Goal: Task Accomplishment & Management: Complete application form

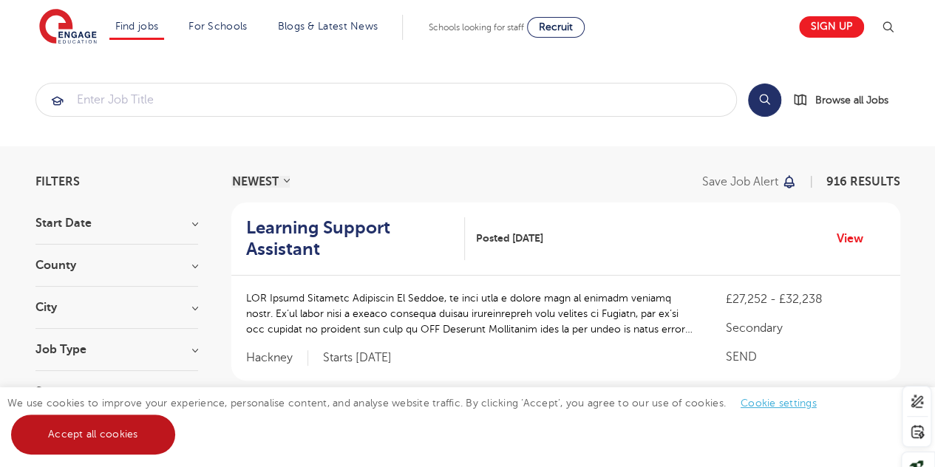
click at [143, 429] on link "Accept all cookies" at bounding box center [93, 435] width 164 height 40
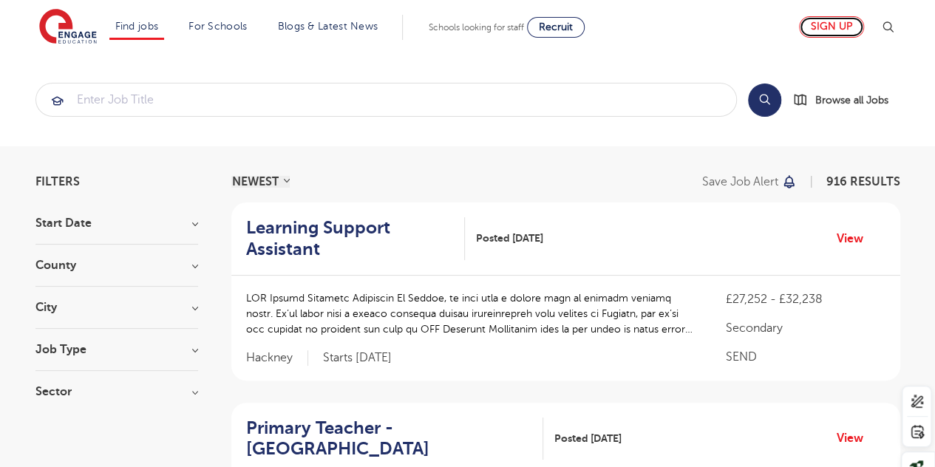
click at [832, 35] on link "Sign up" at bounding box center [831, 26] width 65 height 21
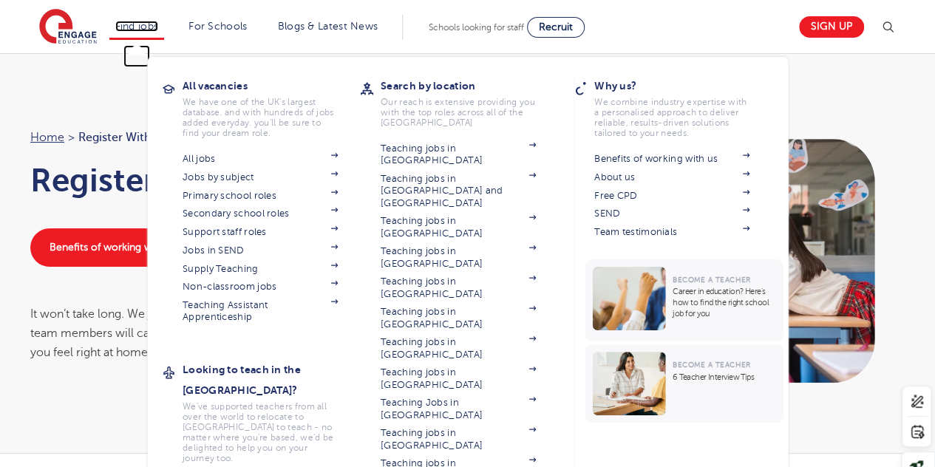
click at [154, 30] on link "Find jobs" at bounding box center [137, 26] width 44 height 11
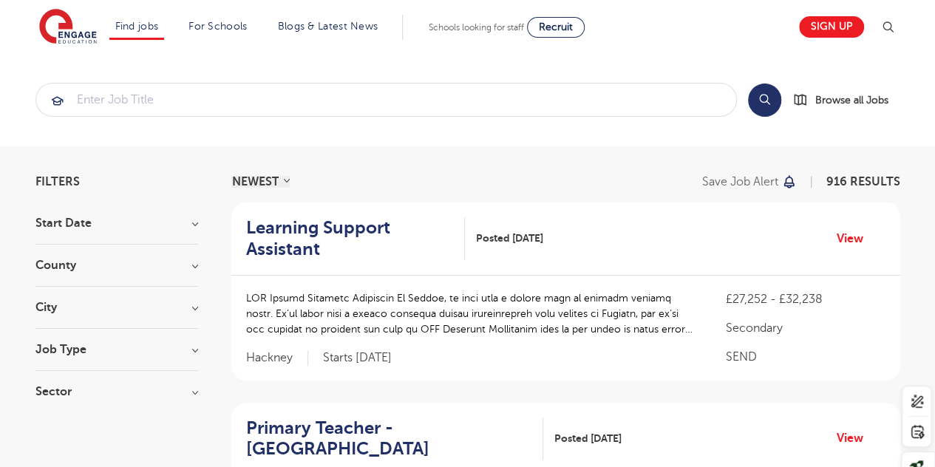
click at [197, 351] on h3 "Job Type" at bounding box center [116, 350] width 163 height 12
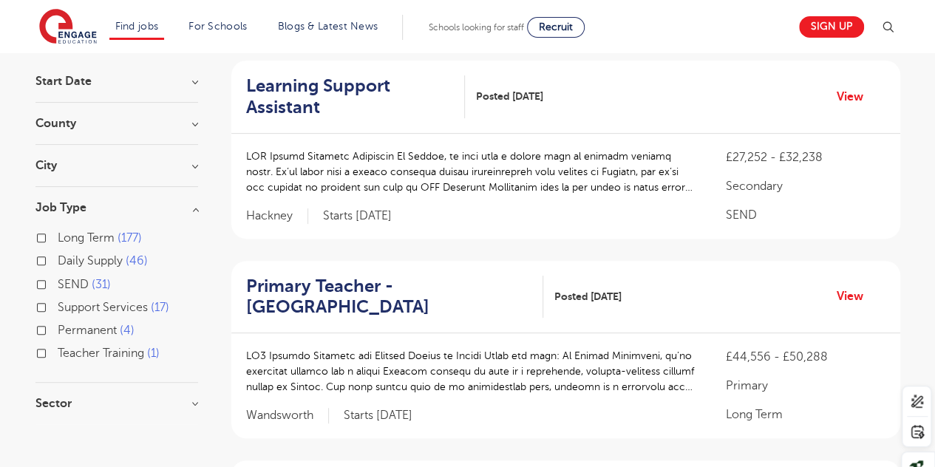
scroll to position [145, 0]
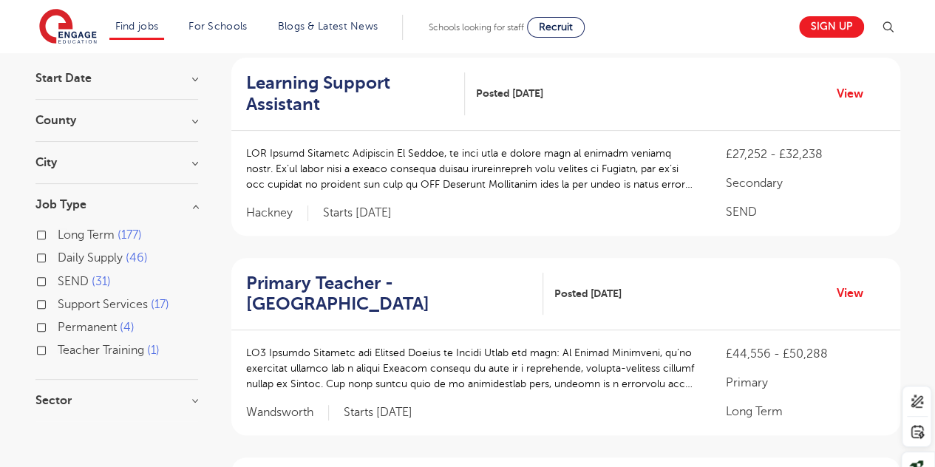
click at [58, 303] on label "Support Services 17" at bounding box center [114, 304] width 112 height 19
click at [58, 303] on input "Support Services 17" at bounding box center [63, 303] width 10 height 10
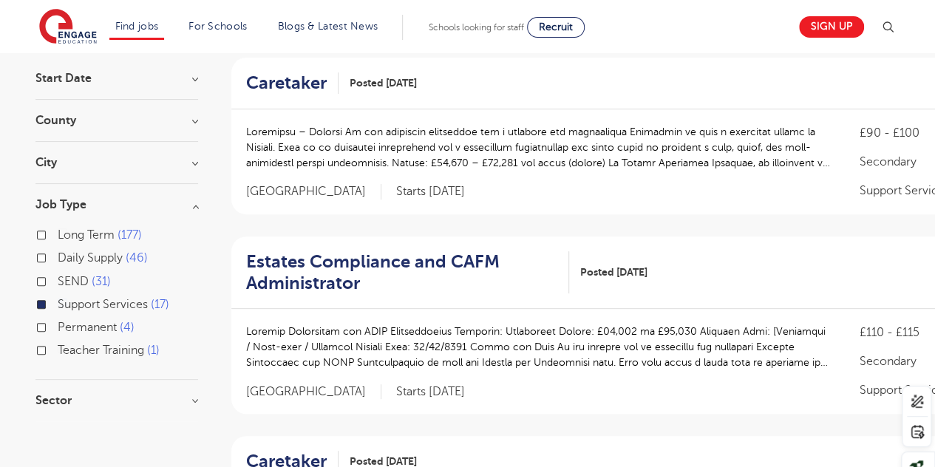
click at [58, 254] on label "Daily Supply 46" at bounding box center [103, 257] width 90 height 19
click at [58, 254] on input "Daily Supply 46" at bounding box center [63, 256] width 10 height 10
checkbox input "true"
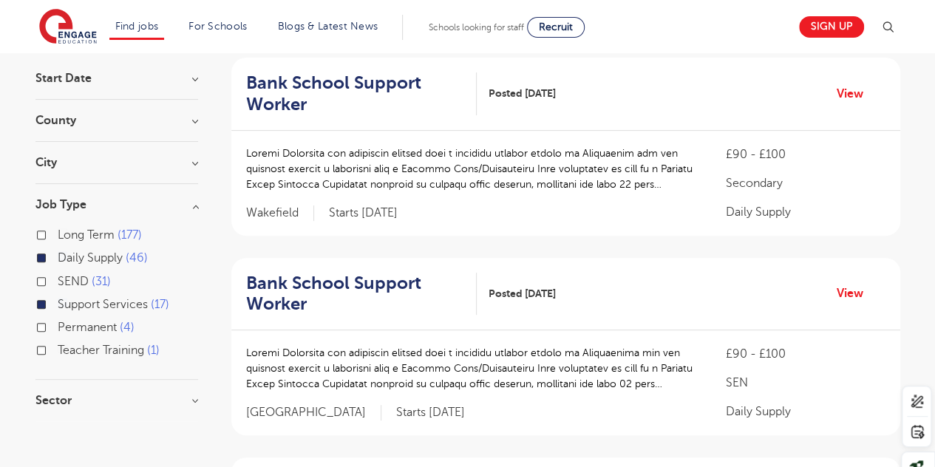
click at [97, 412] on div "Sector Primary 31 Secondary 22 All Through 8 SEN 2 Show more" at bounding box center [116, 408] width 163 height 27
click at [94, 397] on h3 "Sector" at bounding box center [116, 401] width 163 height 12
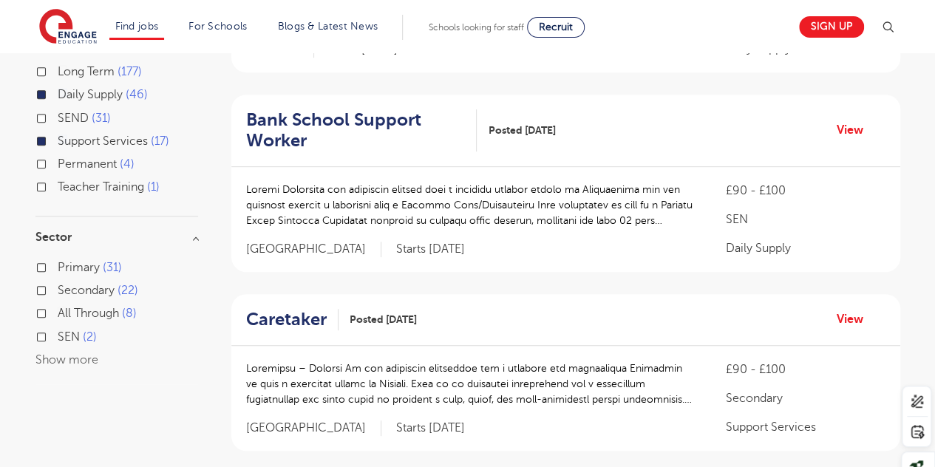
scroll to position [309, 0]
click at [44, 260] on div "Primary 31" at bounding box center [116, 268] width 163 height 23
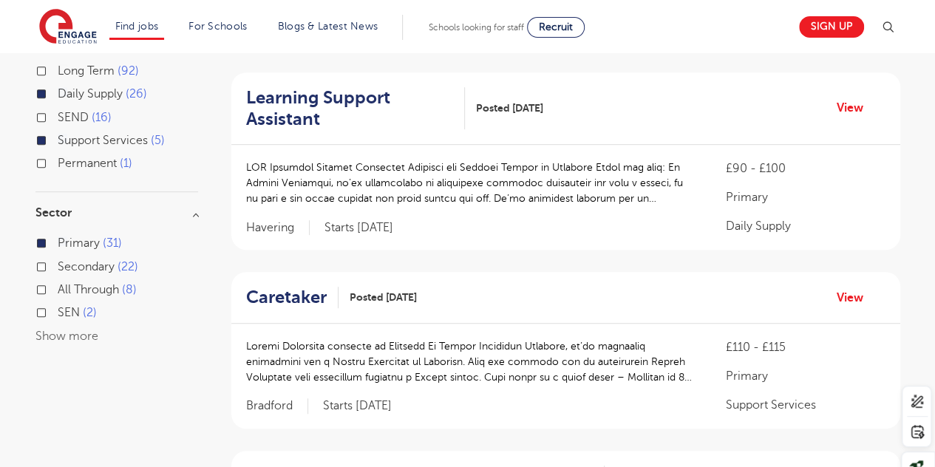
click at [58, 268] on label "Secondary 22" at bounding box center [98, 266] width 81 height 19
click at [58, 268] on input "Secondary 22" at bounding box center [63, 265] width 10 height 10
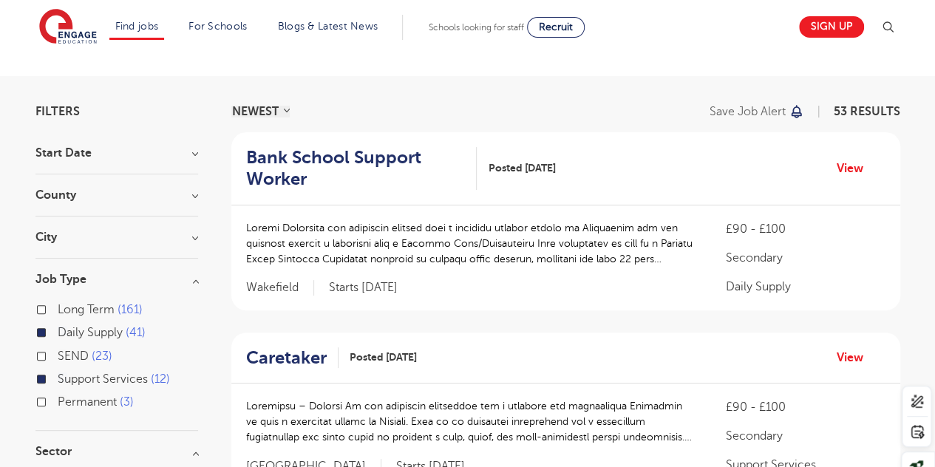
scroll to position [70, 0]
click at [187, 200] on h3 "County" at bounding box center [116, 196] width 163 height 12
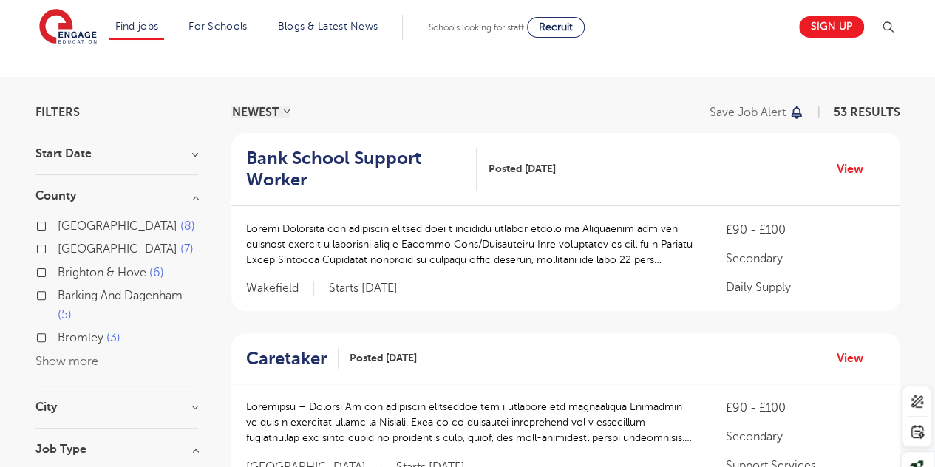
click at [48, 298] on div "Barking And Dagenham 5" at bounding box center [116, 307] width 163 height 43
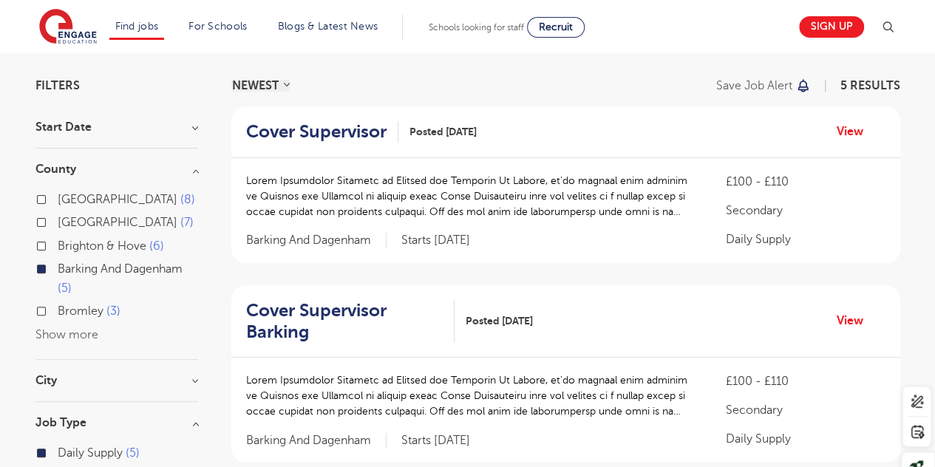
scroll to position [95, 0]
click at [67, 338] on button "Show more" at bounding box center [66, 335] width 63 height 13
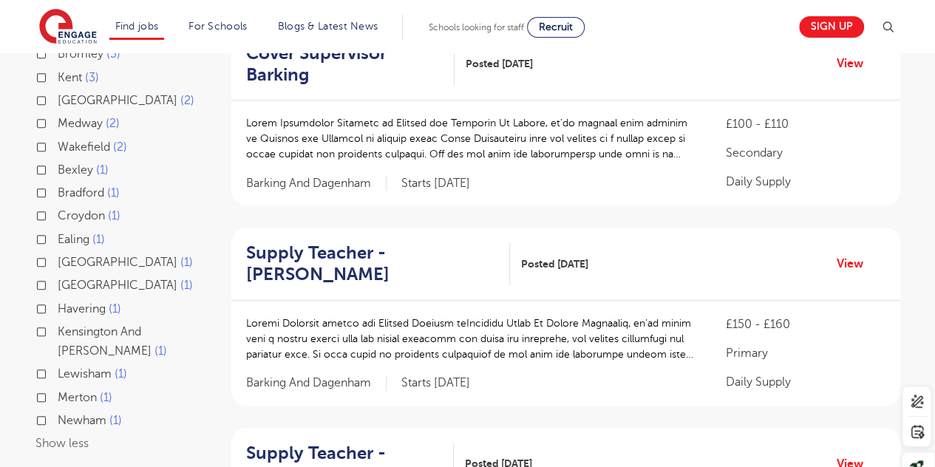
scroll to position [354, 0]
click at [58, 328] on label "Kensington And Chelsea 1" at bounding box center [128, 341] width 140 height 39
click at [58, 328] on input "Kensington And Chelsea 1" at bounding box center [63, 330] width 10 height 10
checkbox input "true"
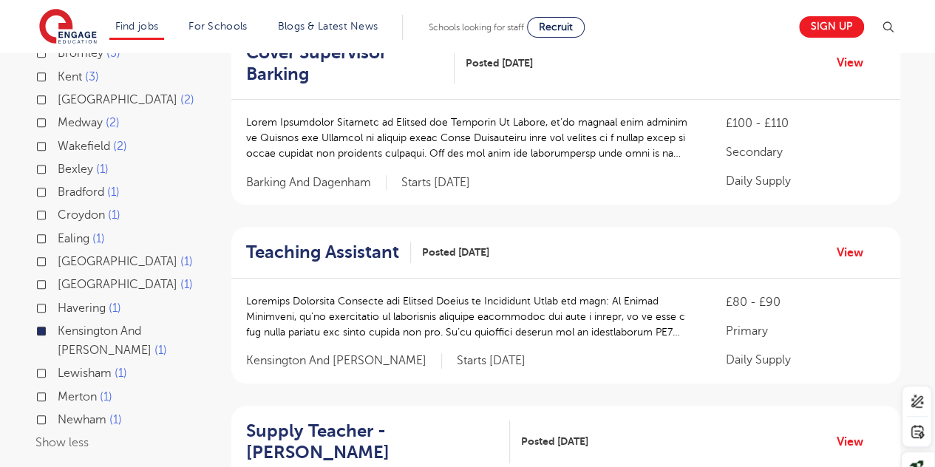
click at [58, 418] on label "Newham 1" at bounding box center [90, 419] width 64 height 19
click at [58, 418] on input "Newham 1" at bounding box center [63, 418] width 10 height 10
checkbox input "true"
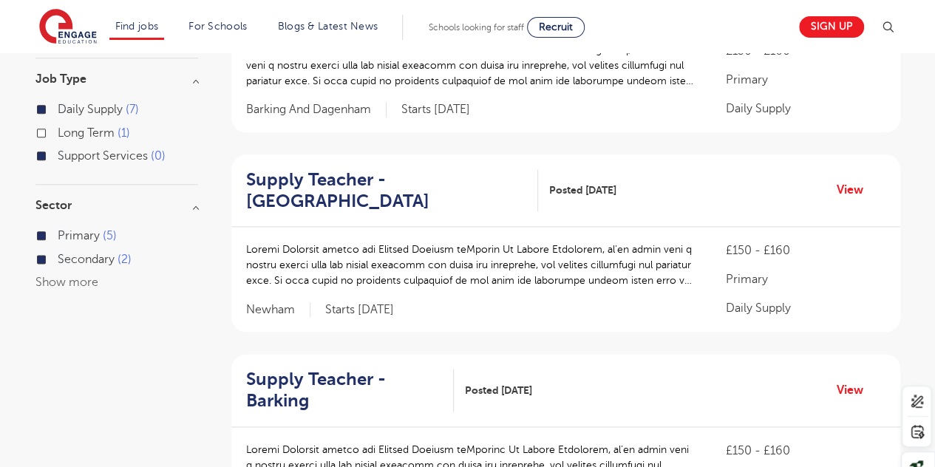
scroll to position [805, 0]
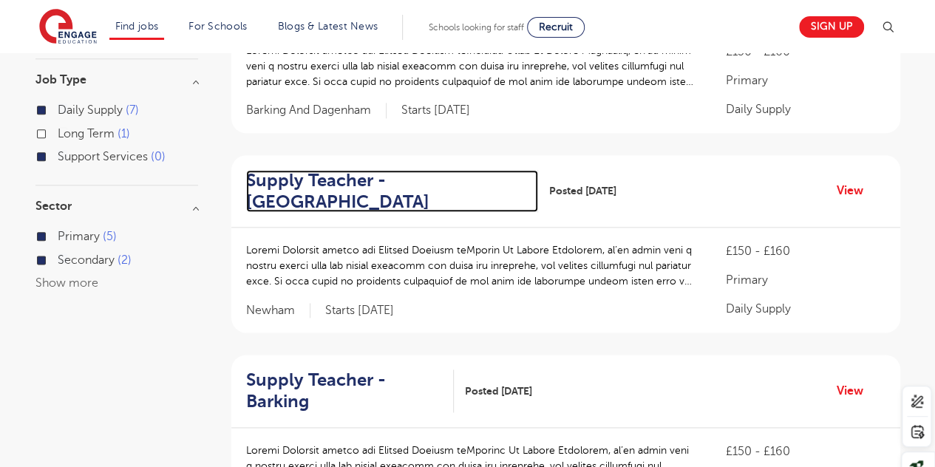
drag, startPoint x: 334, startPoint y: 189, endPoint x: 351, endPoint y: 187, distance: 17.1
click at [334, 189] on h2 "Supply Teacher - Newham" at bounding box center [386, 191] width 281 height 43
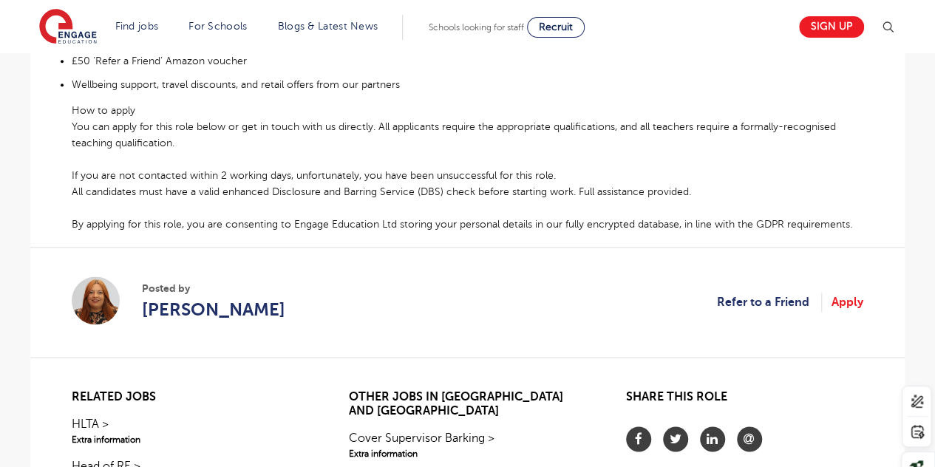
scroll to position [901, 0]
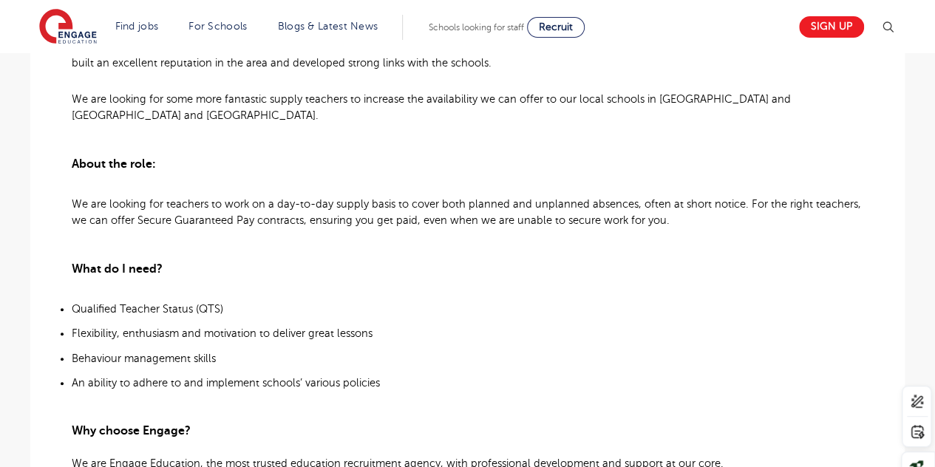
scroll to position [495, 0]
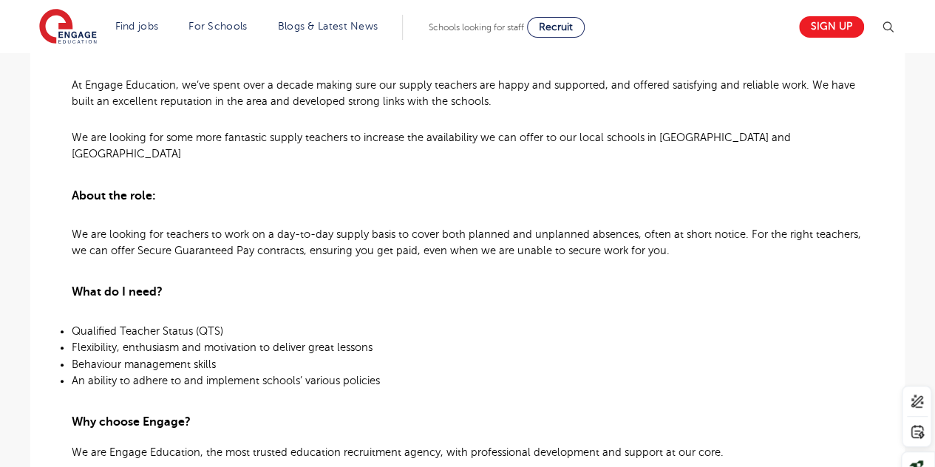
scroll to position [463, 0]
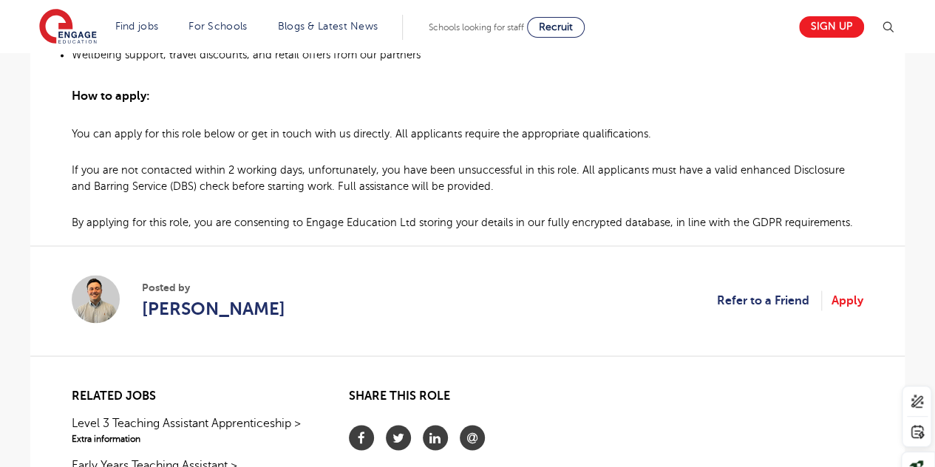
scroll to position [1132, 0]
click at [846, 297] on link "Apply" at bounding box center [848, 299] width 32 height 19
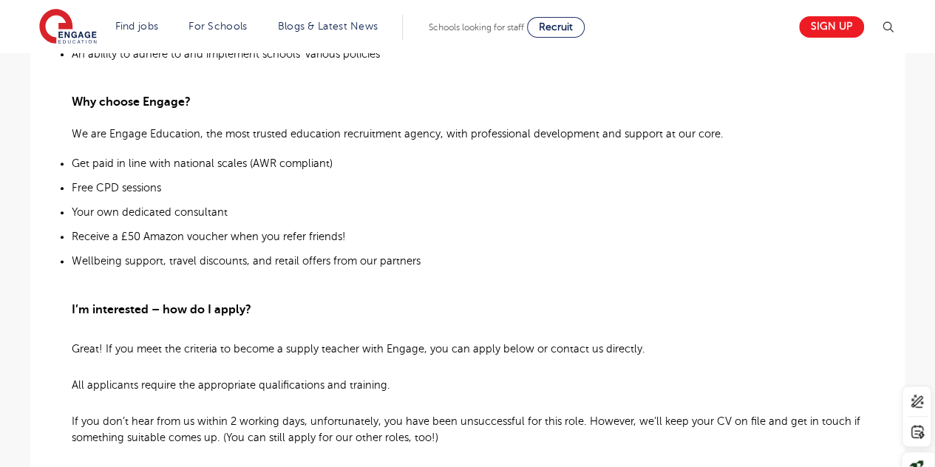
scroll to position [725, 0]
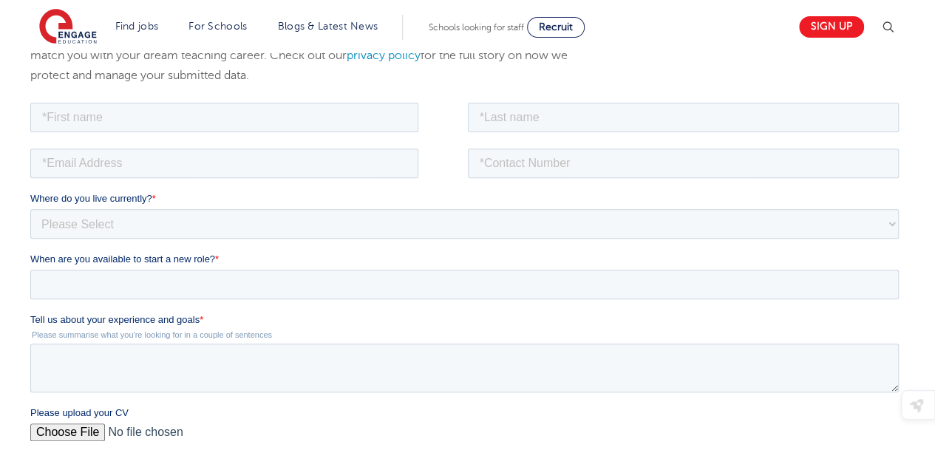
scroll to position [136, 0]
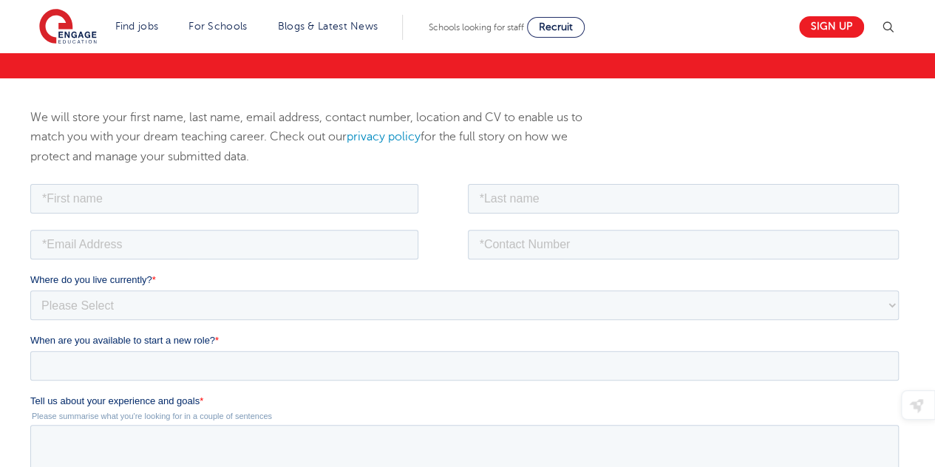
click at [348, 182] on div at bounding box center [249, 196] width 438 height 33
click at [354, 193] on input "text" at bounding box center [224, 198] width 388 height 30
type input "Mehnaz"
click at [504, 197] on input "text" at bounding box center [684, 198] width 432 height 30
type input "Musthafa"
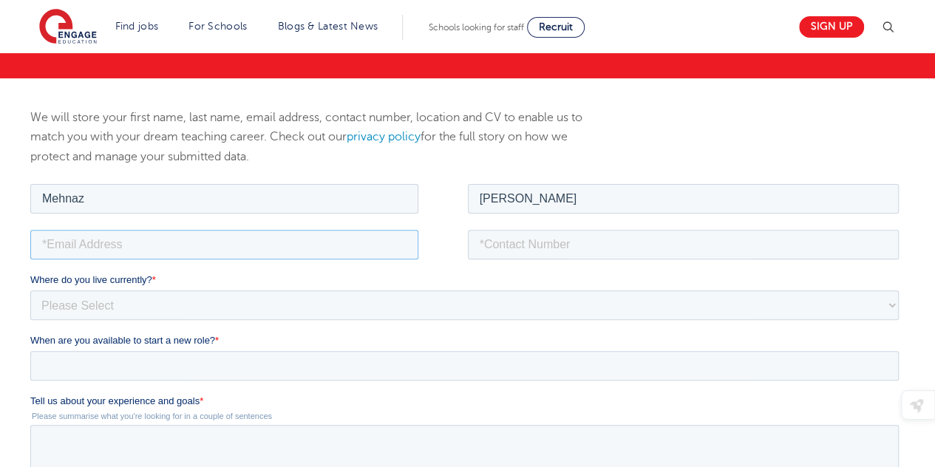
click at [360, 250] on input "email" at bounding box center [224, 244] width 388 height 30
type input "mehnazmusthu@gmail.com"
click at [494, 242] on input "tel" at bounding box center [684, 244] width 432 height 30
type input "+447427192387"
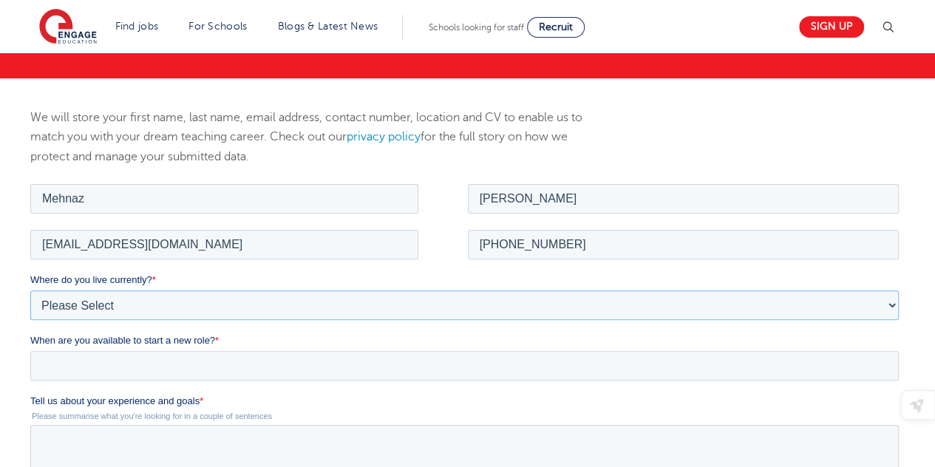
click at [586, 300] on select "Please Select UK Canada Ireland Australia New Zealand Europe USA South Africa J…" at bounding box center [464, 305] width 869 height 30
select select "UK"
click at [30, 290] on select "Please Select UK Canada Ireland Australia New Zealand Europe USA South Africa J…" at bounding box center [464, 305] width 869 height 30
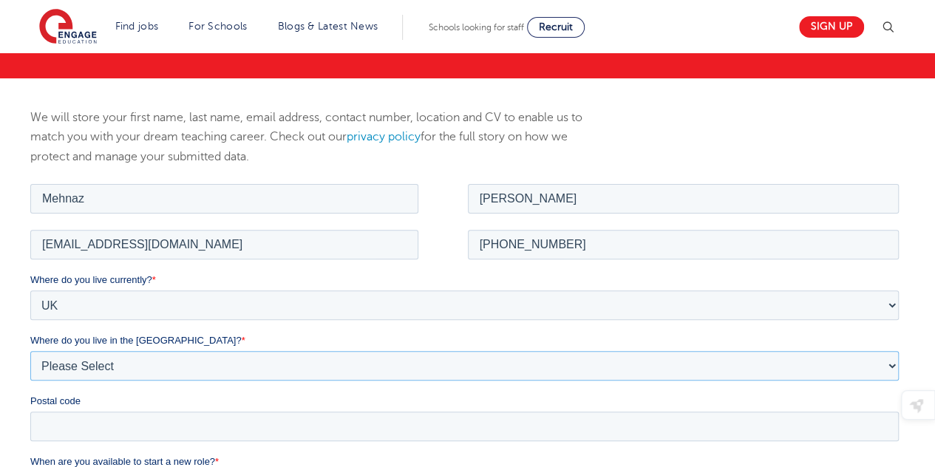
click at [135, 365] on select "Please Select Overseas Barnsley Bedfordshire Berkshire Bournemouth Bracknell Fo…" at bounding box center [464, 365] width 869 height 30
select select "Essex"
click at [30, 350] on select "Please Select Overseas Barnsley Bedfordshire Berkshire Bournemouth Bracknell Fo…" at bounding box center [464, 365] width 869 height 30
drag, startPoint x: 82, startPoint y: 424, endPoint x: 81, endPoint y: 416, distance: 8.9
click at [81, 424] on input "Postal code" at bounding box center [464, 426] width 869 height 30
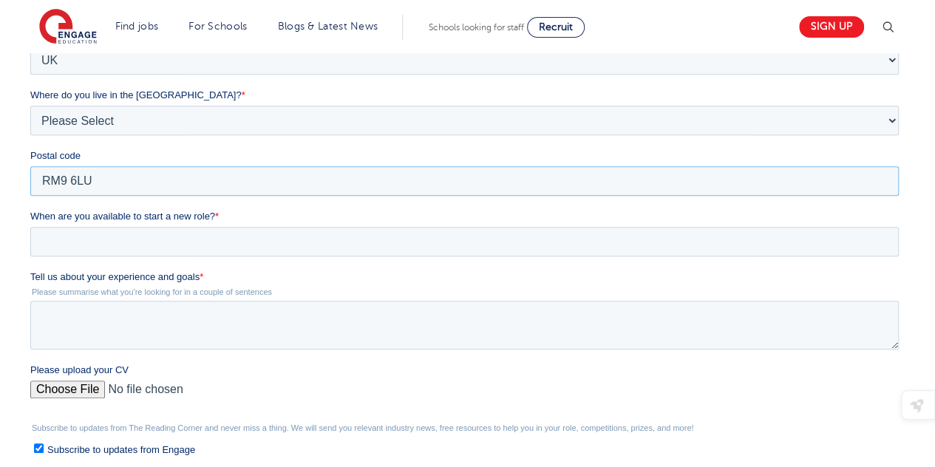
scroll to position [382, 0]
type input "RM9 6LU"
click at [160, 242] on input "When are you available to start a new role? *" at bounding box center [464, 242] width 869 height 30
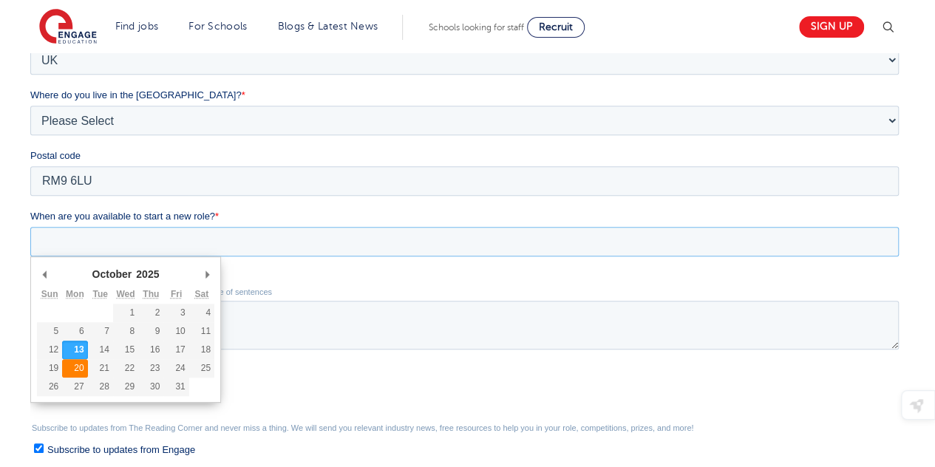
type div "2025-10-20"
type input "2025/10/20"
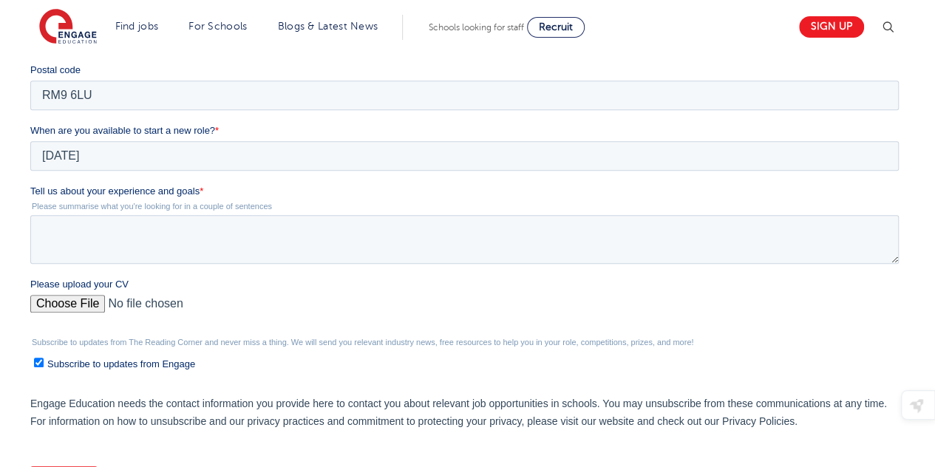
scroll to position [476, 0]
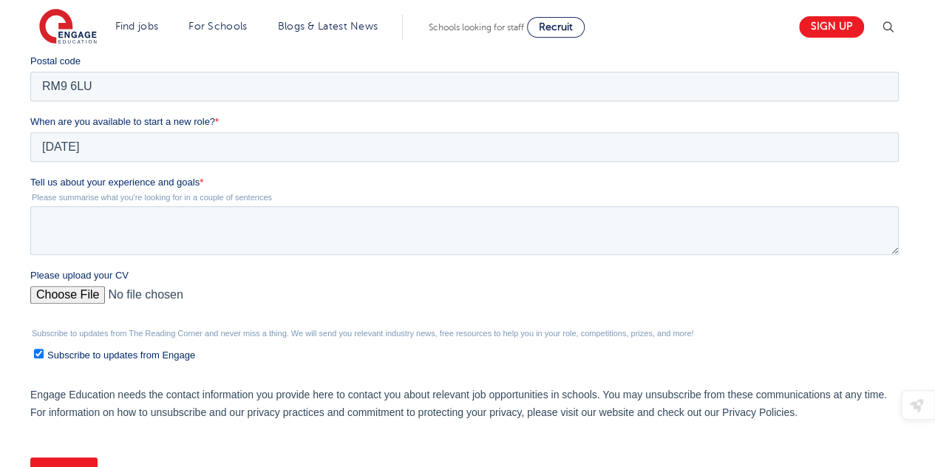
click at [89, 292] on input "Please upload your CV" at bounding box center [464, 301] width 869 height 30
type input "C:\fakepath\Mehnaz Musthafa CV - tutoring.pdf"
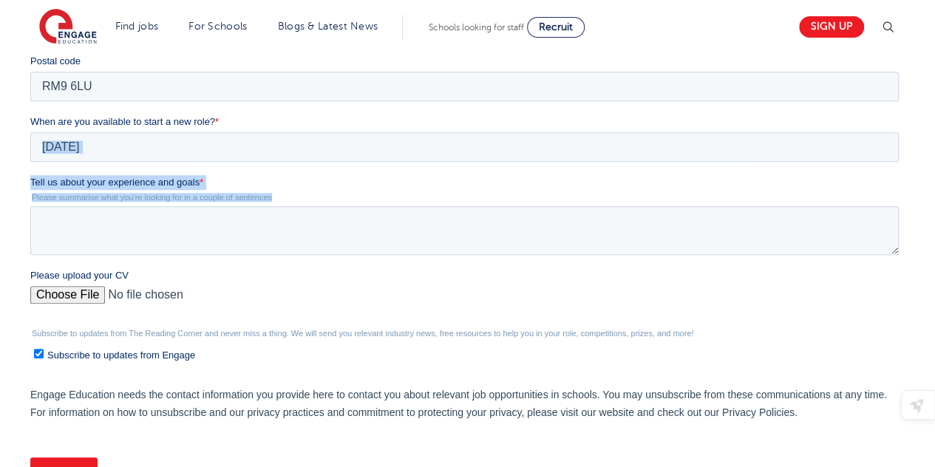
drag, startPoint x: 283, startPoint y: 194, endPoint x: 33, endPoint y: 171, distance: 251.8
click at [33, 171] on form "Job Position Job Sector Job ID Job Number Job Owner Mehnaz Musthafa mehnazmusth…" at bounding box center [467, 169] width 875 height 657
copy form "October January February March April May June July August September October Nov…"
click at [346, 243] on textarea "Tell us about your experience and goals *" at bounding box center [464, 230] width 869 height 49
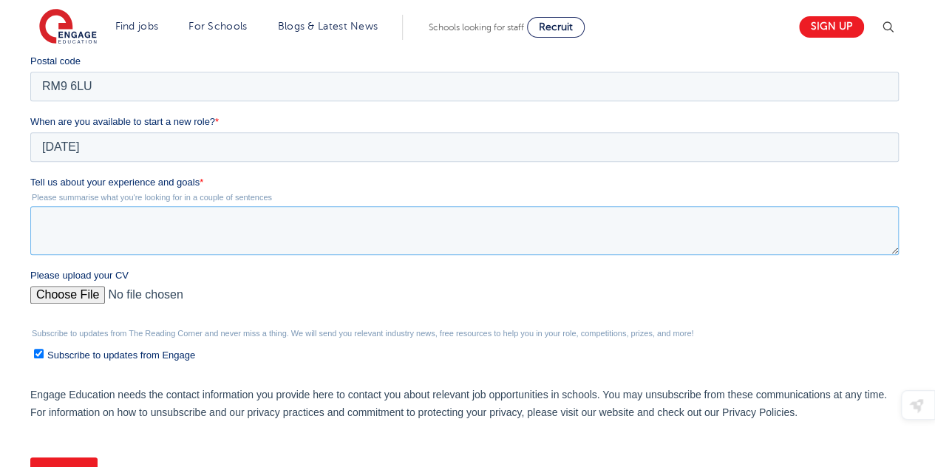
click at [333, 228] on textarea "Tell us about your experience and goals *" at bounding box center [464, 230] width 869 height 49
paste textarea "My experience tutoring GCSE students and mentoring university applicants has st…"
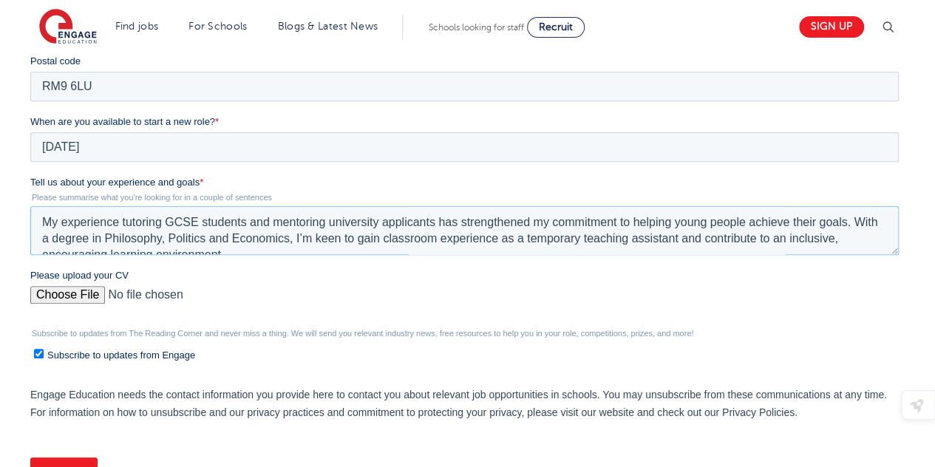
scroll to position [7, 0]
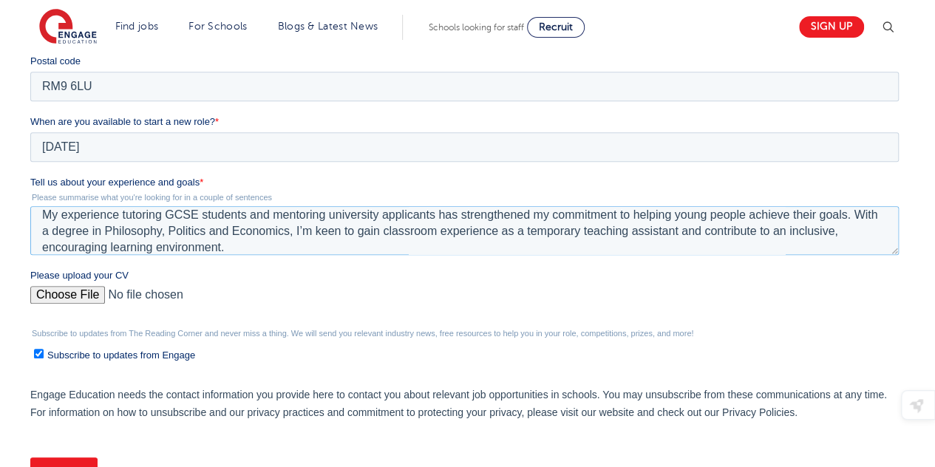
click at [331, 233] on textarea "My experience tutoring GCSE students and mentoring university applicants has st…" at bounding box center [464, 230] width 869 height 49
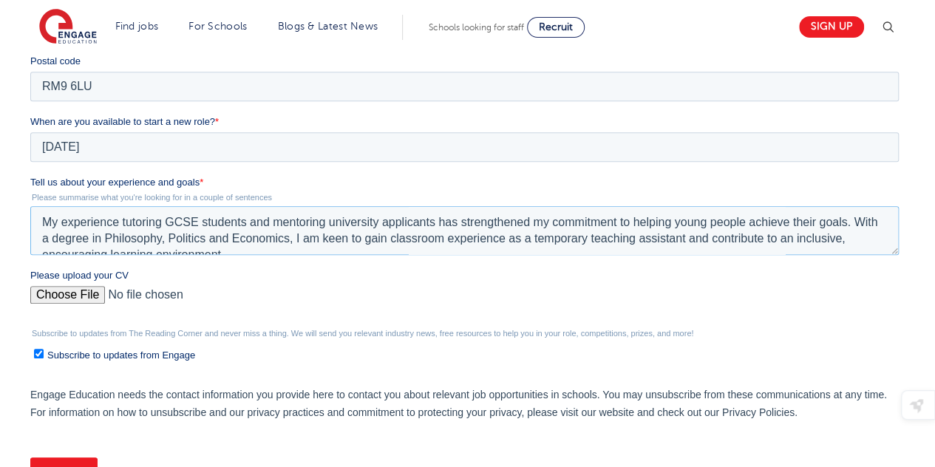
click at [164, 226] on textarea "My experience tutoring GCSE students and mentoring university applicants has st…" at bounding box center [464, 230] width 869 height 49
click at [353, 228] on textarea "My experience tutoring KS1, KS2 and GCSE students and mentoring university appl…" at bounding box center [464, 230] width 869 height 49
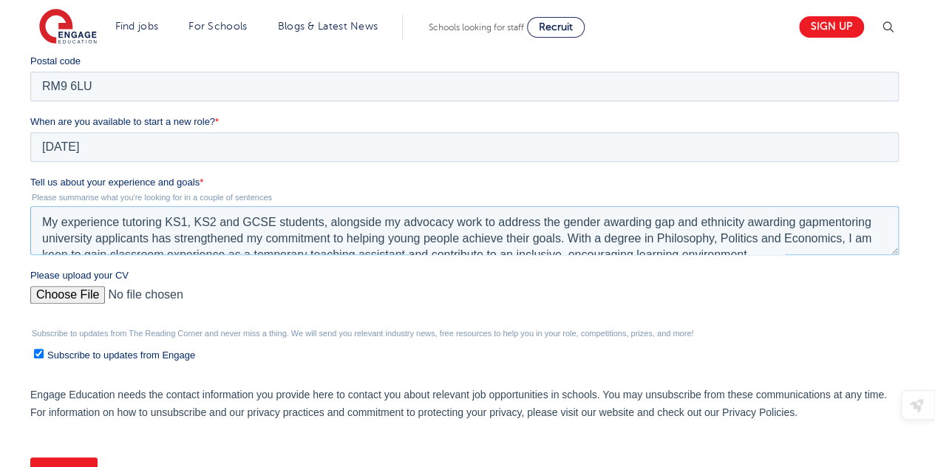
click at [828, 220] on textarea "My experience tutoring KS1, KS2 and GCSE students, alongside my advocacy work t…" at bounding box center [464, 230] width 869 height 49
drag, startPoint x: 822, startPoint y: 225, endPoint x: 148, endPoint y: 243, distance: 673.9
click at [148, 243] on textarea "My experience tutoring KS1, KS2 and GCSE students, alongside my advocacy work t…" at bounding box center [464, 230] width 869 height 49
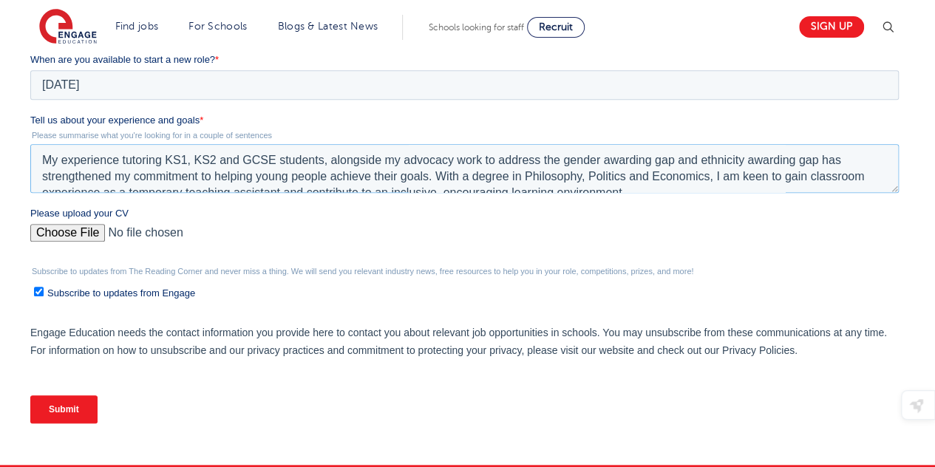
scroll to position [16, 0]
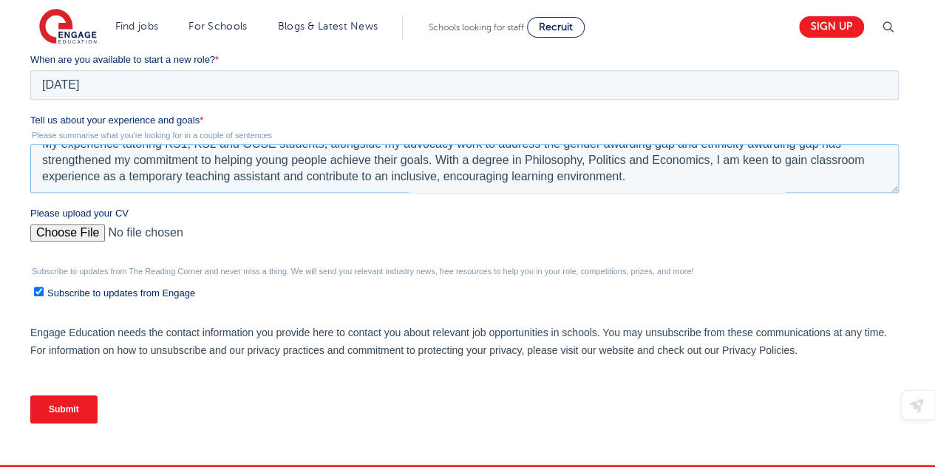
click at [631, 177] on textarea "My experience tutoring KS1, KS2 and GCSE students, alongside my advocacy work t…" at bounding box center [464, 168] width 869 height 49
paste textarea "I hope to further develop my classroom management and communication skills whil…"
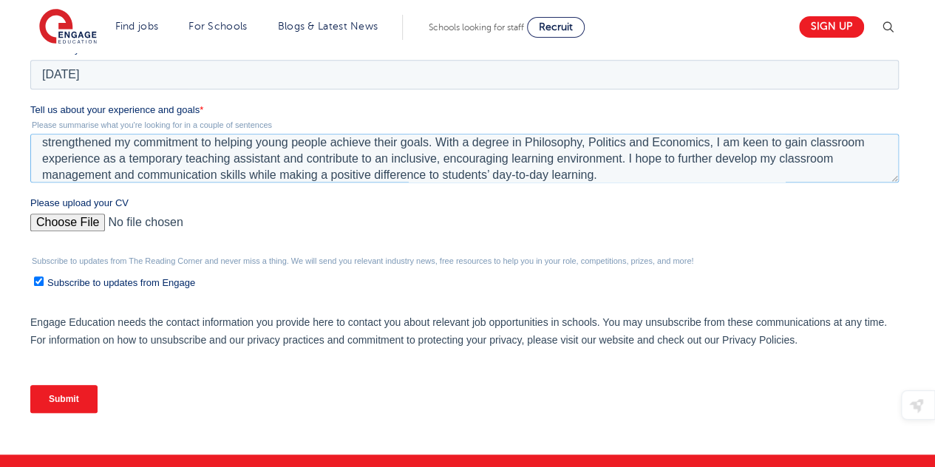
scroll to position [623, 0]
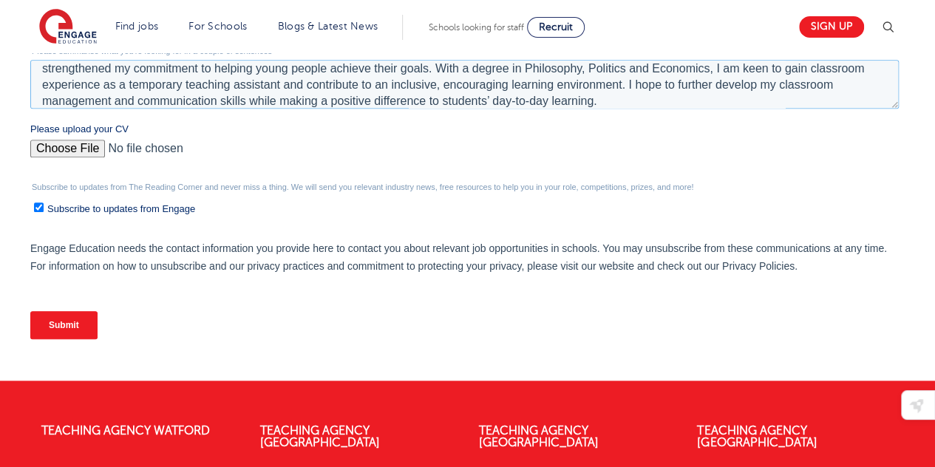
type textarea "My experience tutoring KS1, KS2 and GCSE students, alongside my advocacy work t…"
click at [67, 325] on input "Submit" at bounding box center [63, 325] width 67 height 28
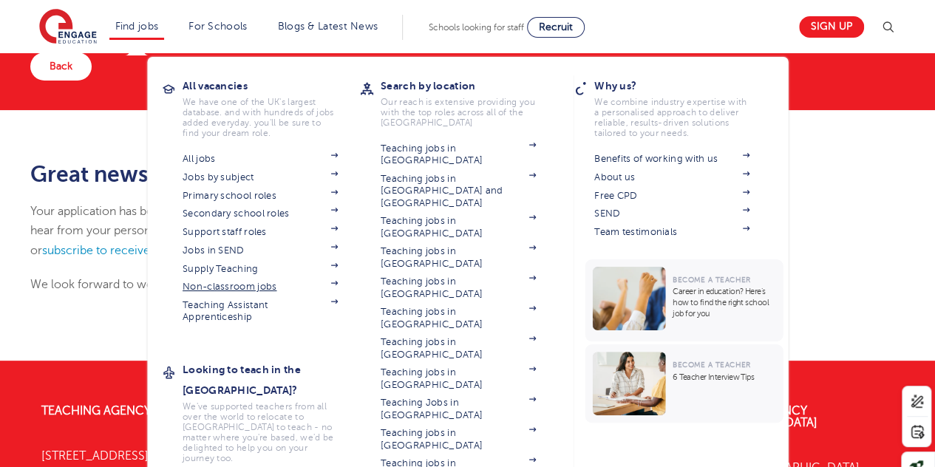
scroll to position [105, 0]
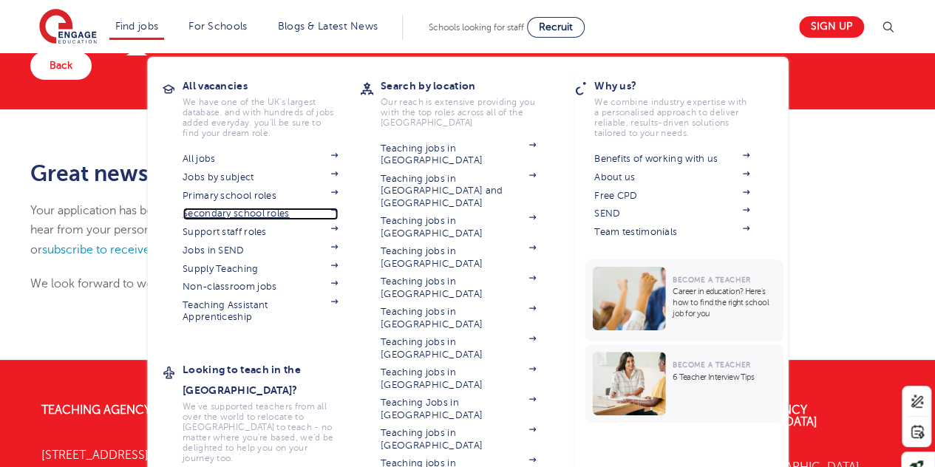
click at [254, 214] on link "Secondary school roles" at bounding box center [260, 214] width 155 height 12
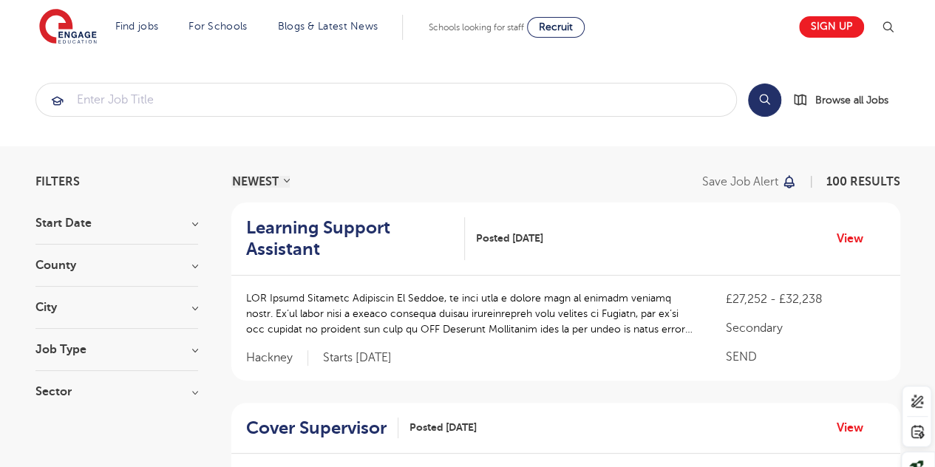
click at [158, 347] on h3 "Job Type" at bounding box center [116, 350] width 163 height 12
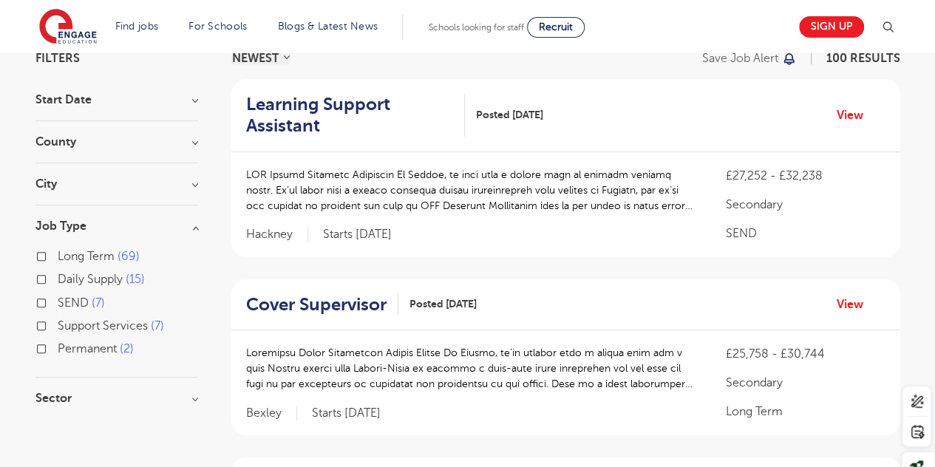
scroll to position [126, 0]
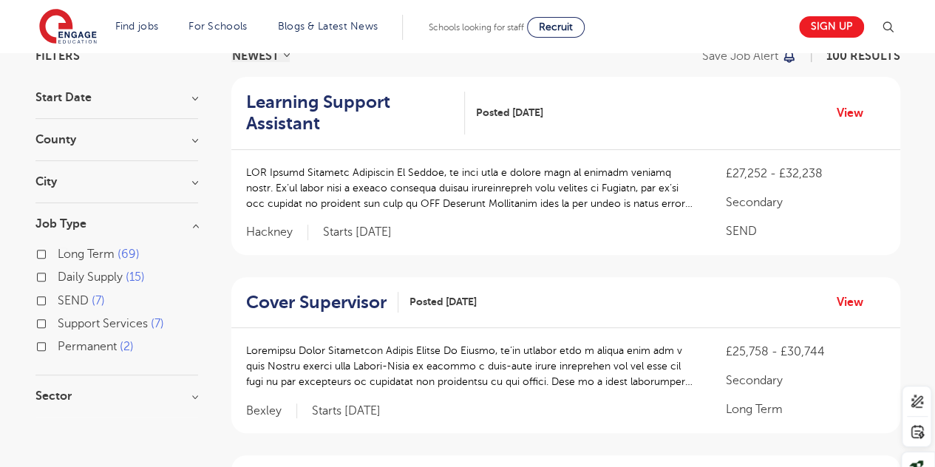
click at [58, 276] on label "Daily Supply 15" at bounding box center [101, 277] width 87 height 19
click at [58, 276] on input "Daily Supply 15" at bounding box center [63, 276] width 10 height 10
checkbox input "true"
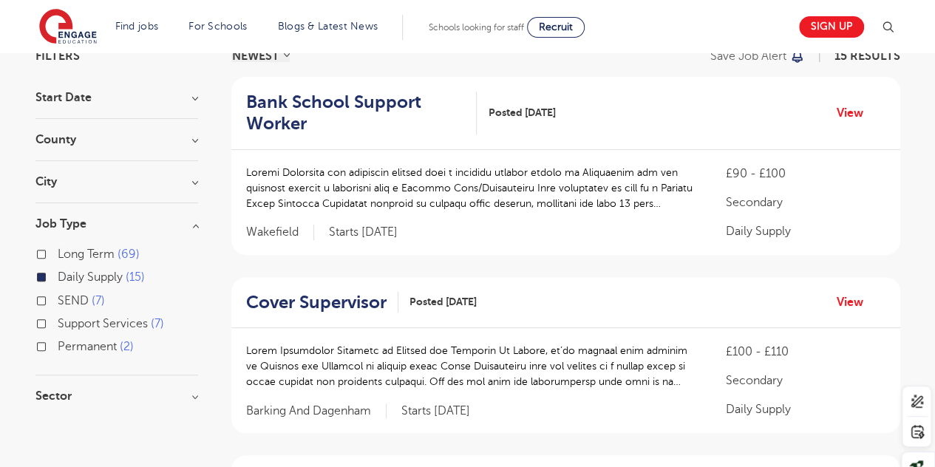
click at [58, 322] on label "Support Services 7" at bounding box center [111, 323] width 106 height 19
click at [58, 322] on input "Support Services 7" at bounding box center [63, 322] width 10 height 10
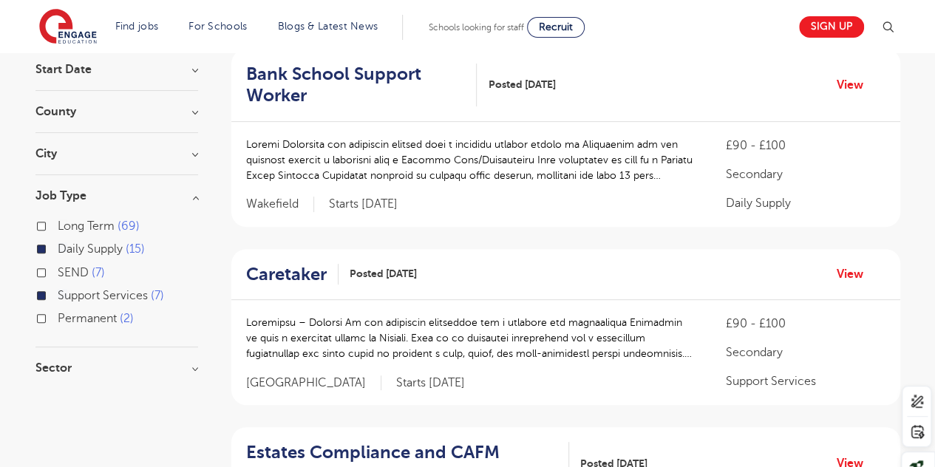
scroll to position [153, 0]
click at [169, 116] on h3 "County" at bounding box center [116, 112] width 163 height 12
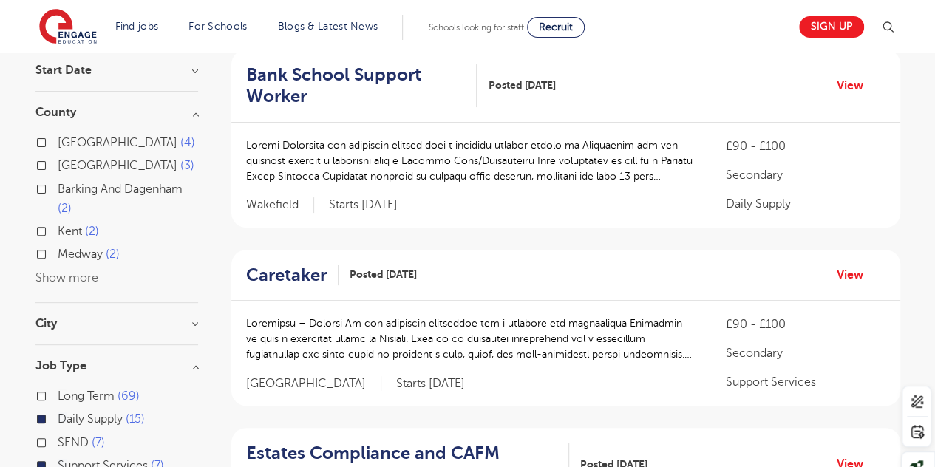
click at [58, 189] on label "Barking And Dagenham 2" at bounding box center [128, 199] width 140 height 39
click at [58, 189] on input "Barking And Dagenham 2" at bounding box center [63, 188] width 10 height 10
checkbox input "true"
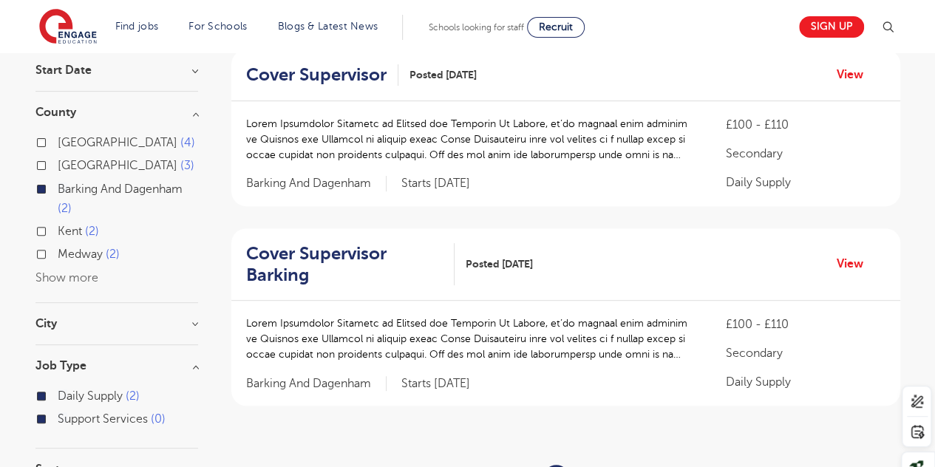
click at [62, 284] on div "West Sussex 4 East Sussex 3 Barking And Dagenham 2 Kent 2 Medway 2 Show more" at bounding box center [116, 210] width 163 height 155
click at [53, 273] on button "Show more" at bounding box center [66, 277] width 63 height 13
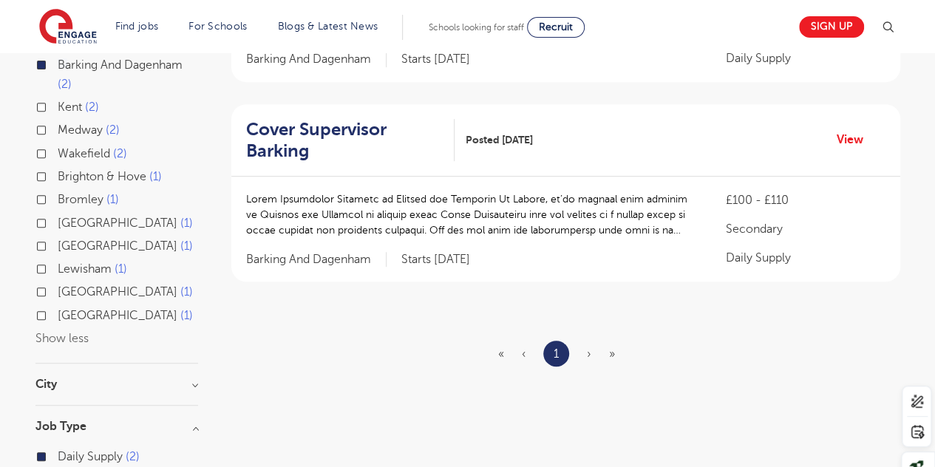
scroll to position [278, 0]
click at [121, 373] on section "Start Date October 2 Show more County West Sussex 4 East Sussex 3 Barking And D…" at bounding box center [116, 244] width 163 height 611
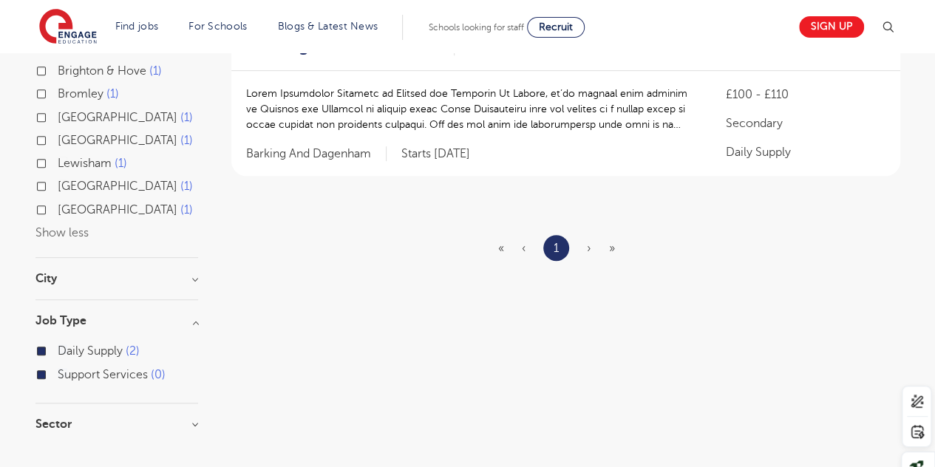
scroll to position [373, 0]
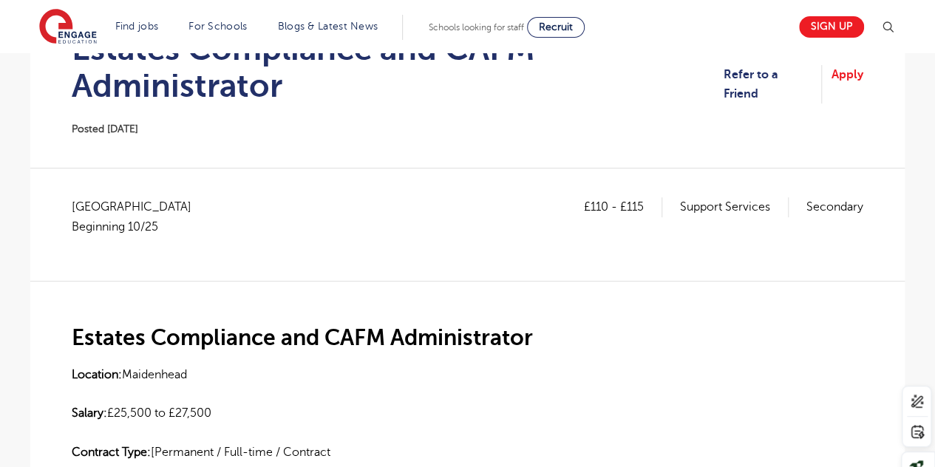
scroll to position [191, 0]
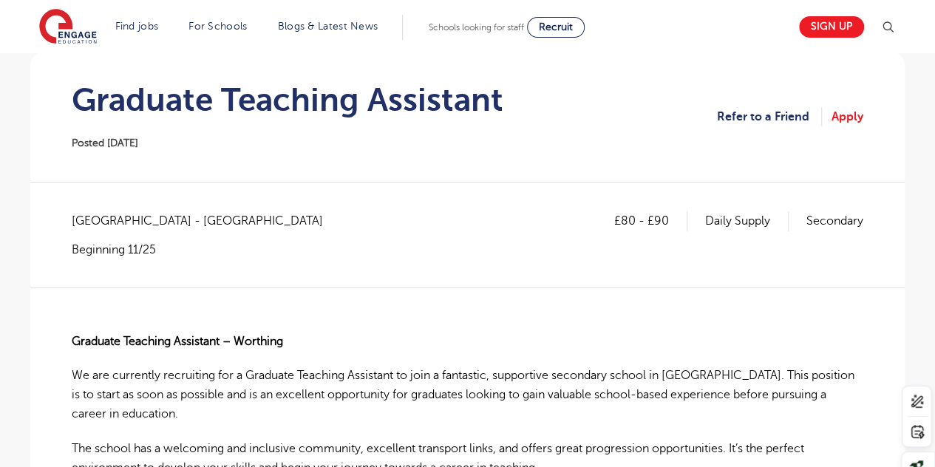
scroll to position [142, 0]
